Goal: Find specific page/section: Find specific page/section

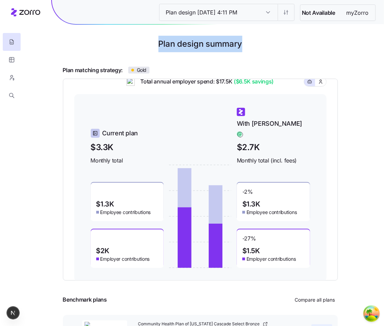
drag, startPoint x: 158, startPoint y: 43, endPoint x: 241, endPoint y: 41, distance: 83.0
click at [241, 44] on h1 "Plan design summary" at bounding box center [200, 44] width 335 height 17
copy h1 "Plan design summary"
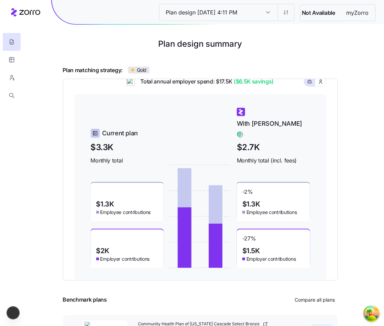
click at [255, 70] on div "Plan matching strategy: Gold" at bounding box center [200, 70] width 275 height 9
